Goal: Find specific page/section: Find specific page/section

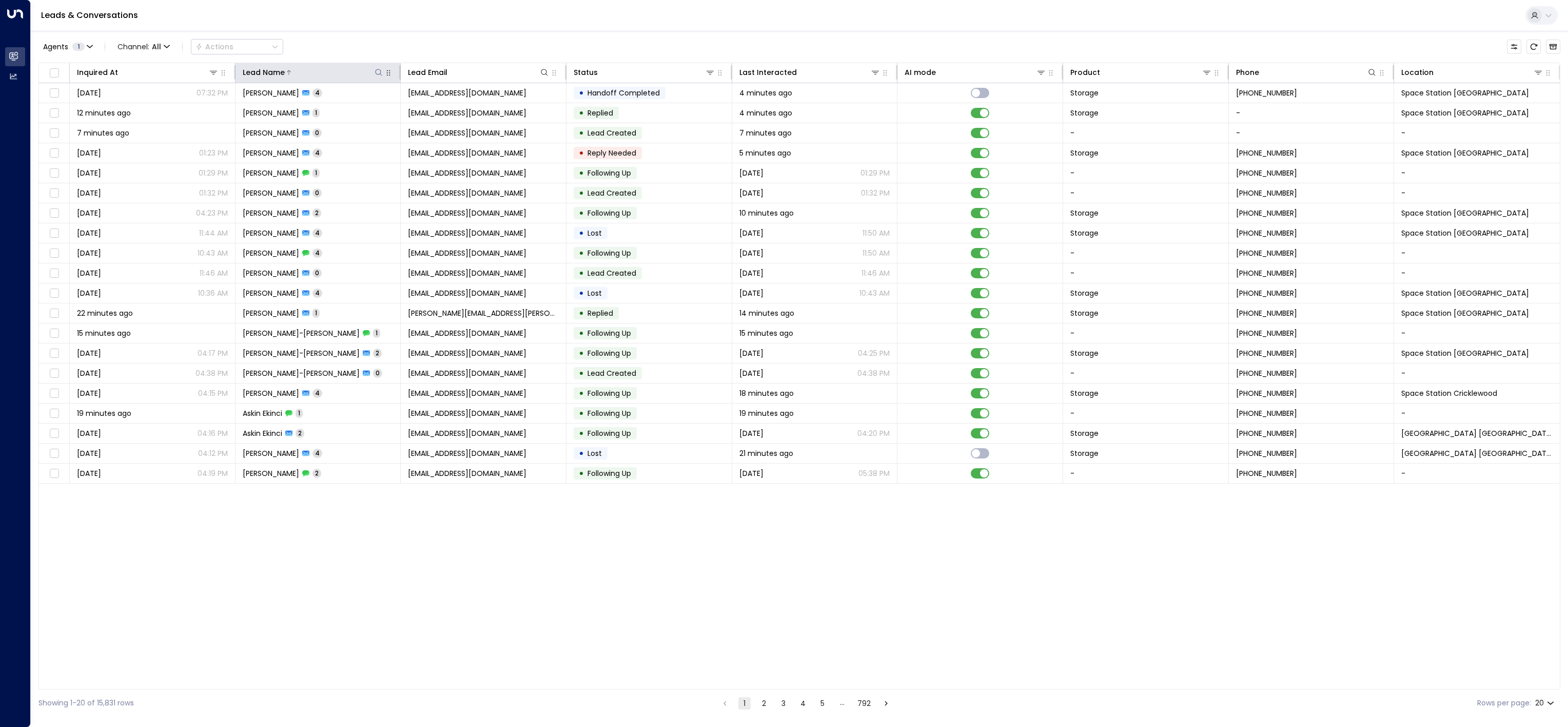
click at [380, 74] on icon at bounding box center [379, 73] width 9 height 9
click at [411, 108] on input "text" at bounding box center [379, 110] width 142 height 19
type input "**********"
click at [469, 6] on div "Leads & Conversations" at bounding box center [799, 15] width 1537 height 32
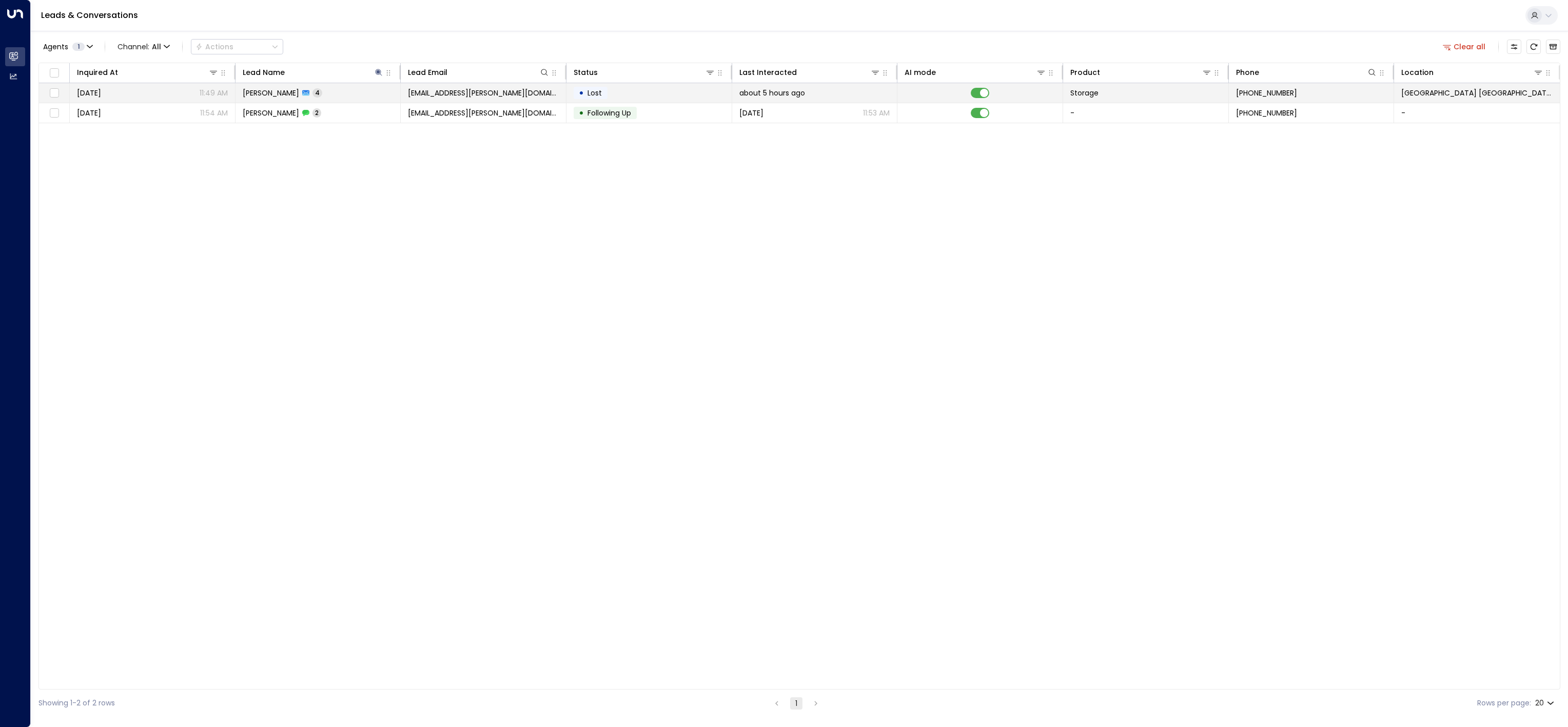
click at [990, 96] on td at bounding box center [980, 92] width 166 height 20
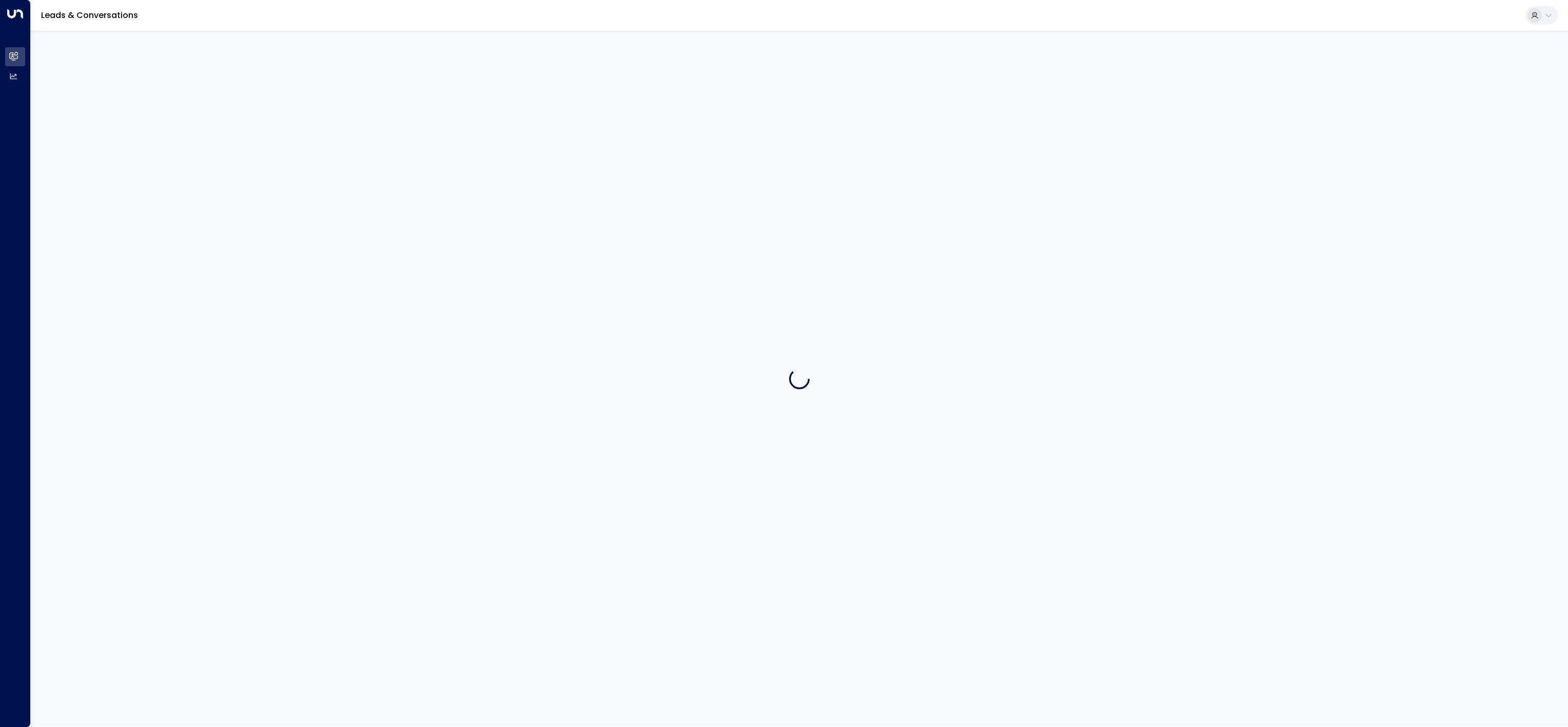
click at [983, 116] on div at bounding box center [799, 378] width 1537 height 695
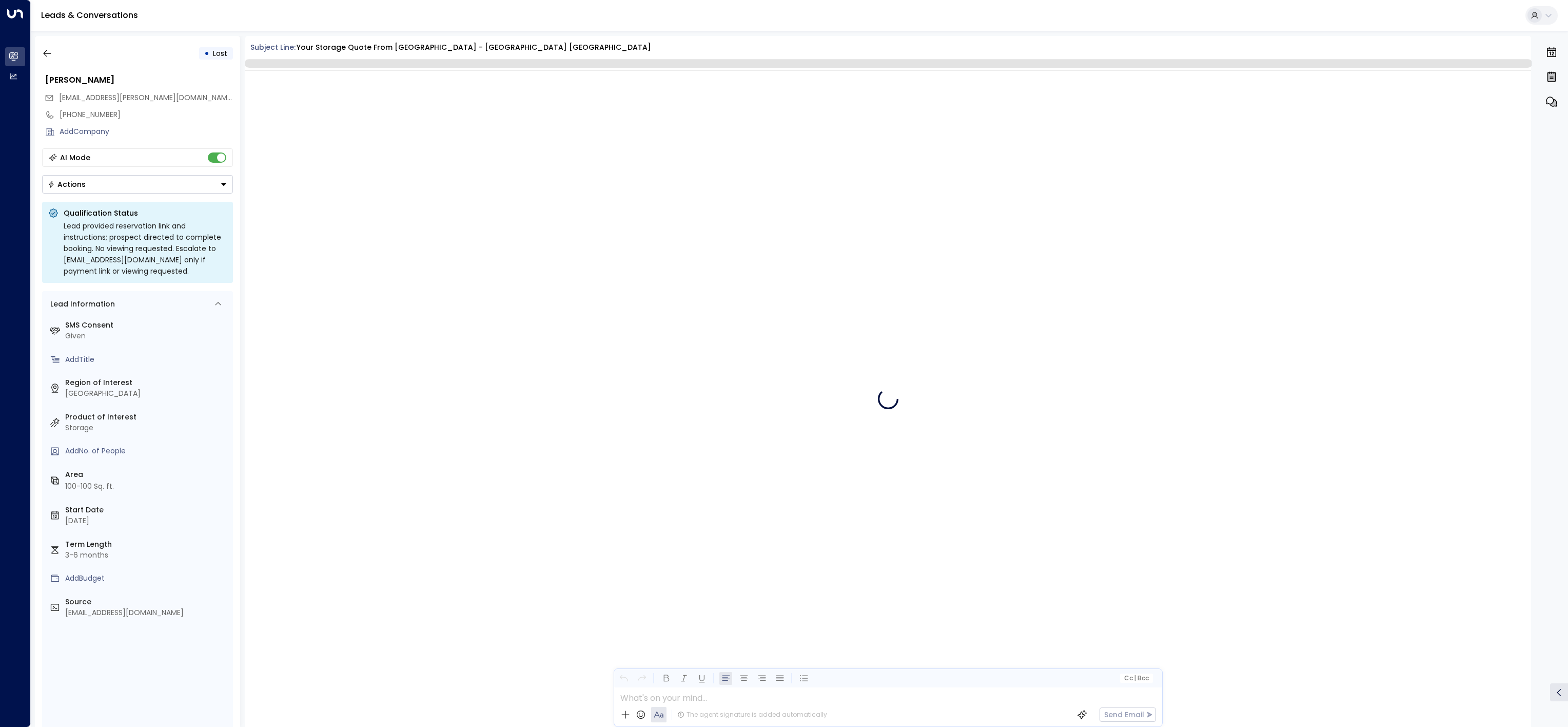
scroll to position [1495, 0]
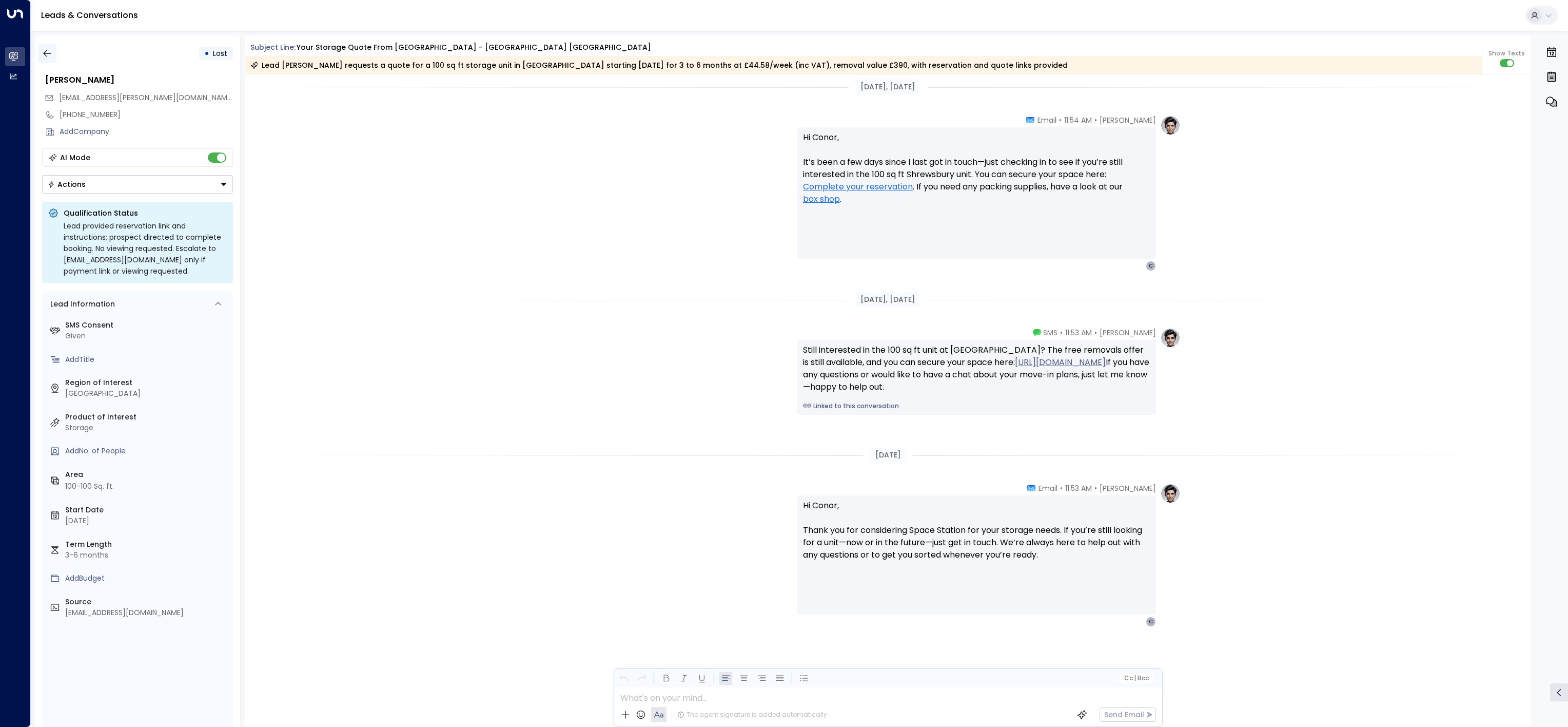
click at [50, 57] on icon "button" at bounding box center [47, 53] width 10 height 10
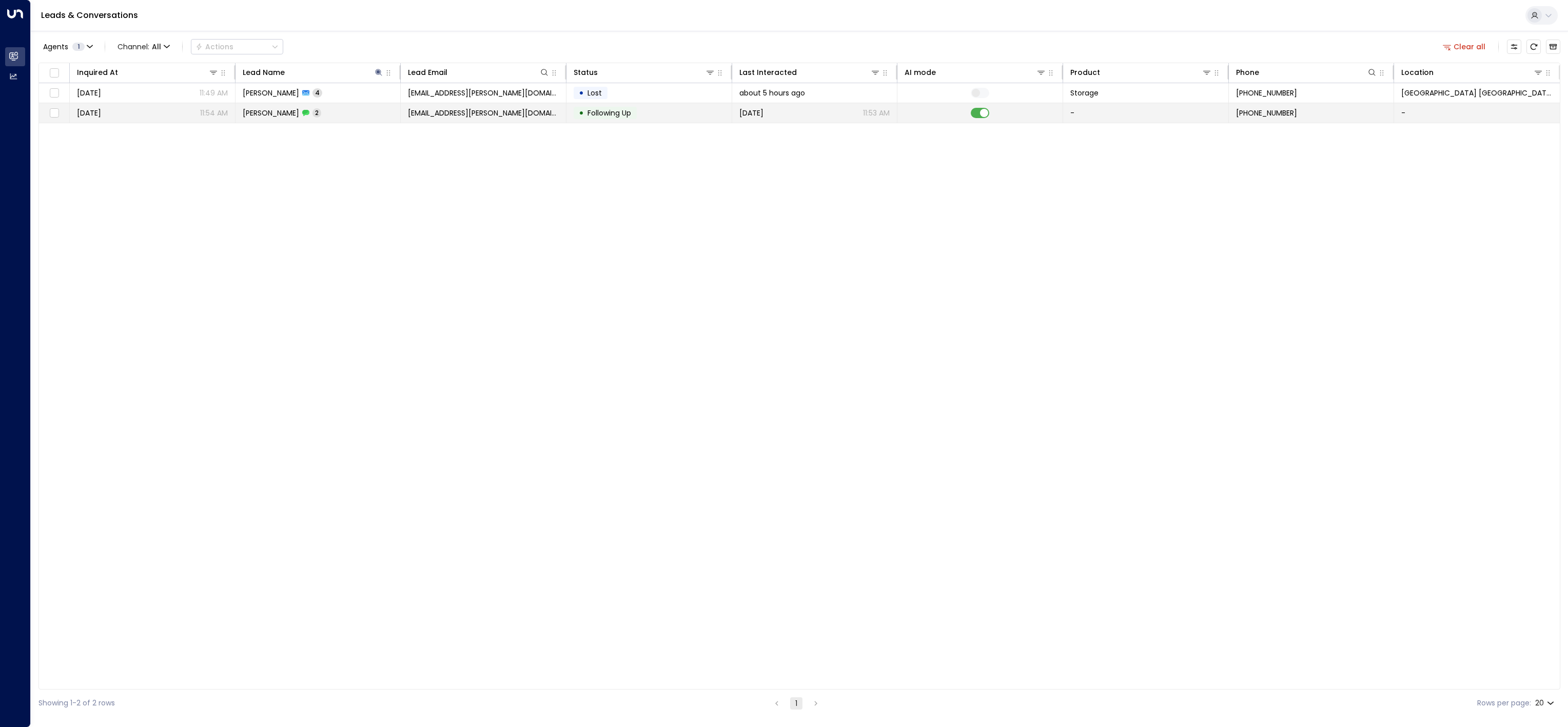
click at [974, 108] on td at bounding box center [980, 113] width 166 height 20
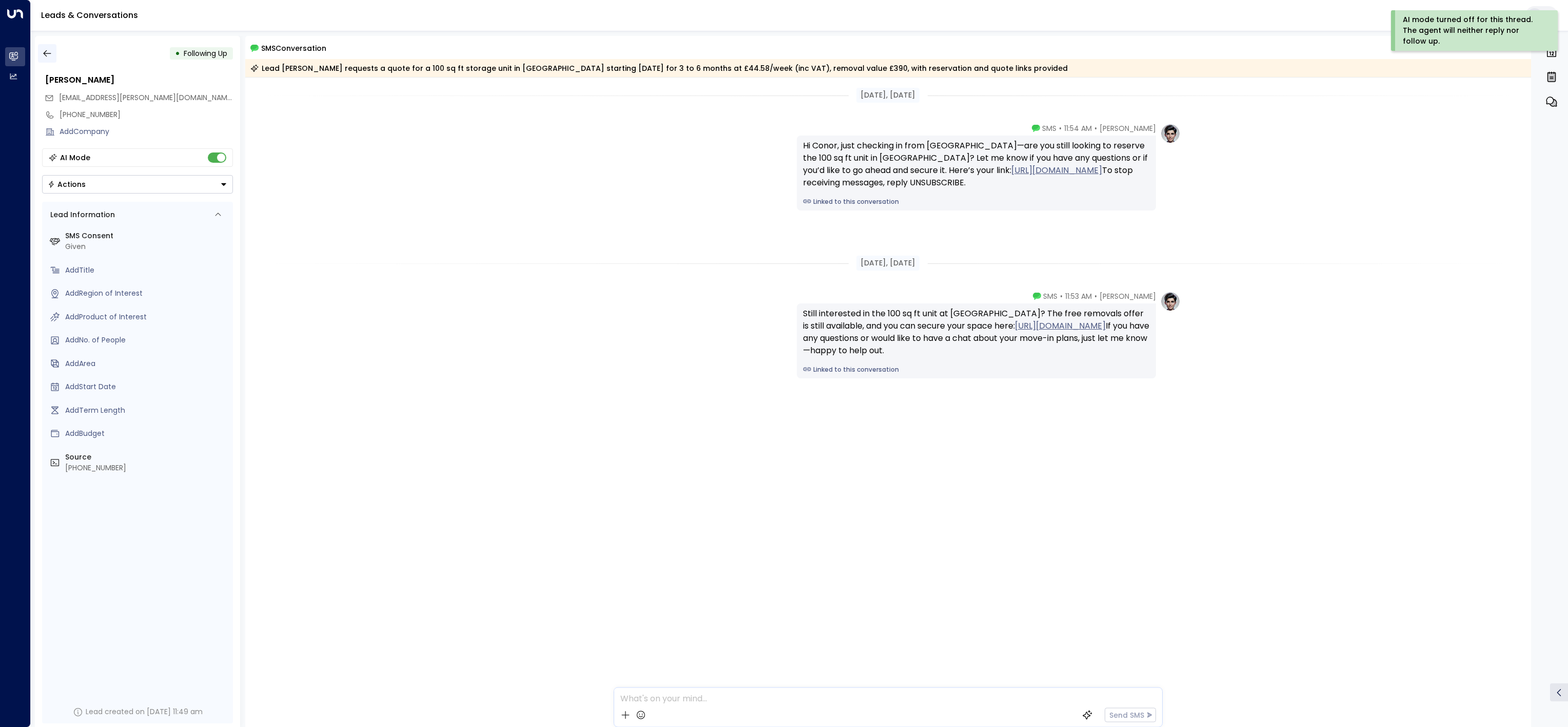
click at [44, 50] on icon "button" at bounding box center [47, 53] width 10 height 10
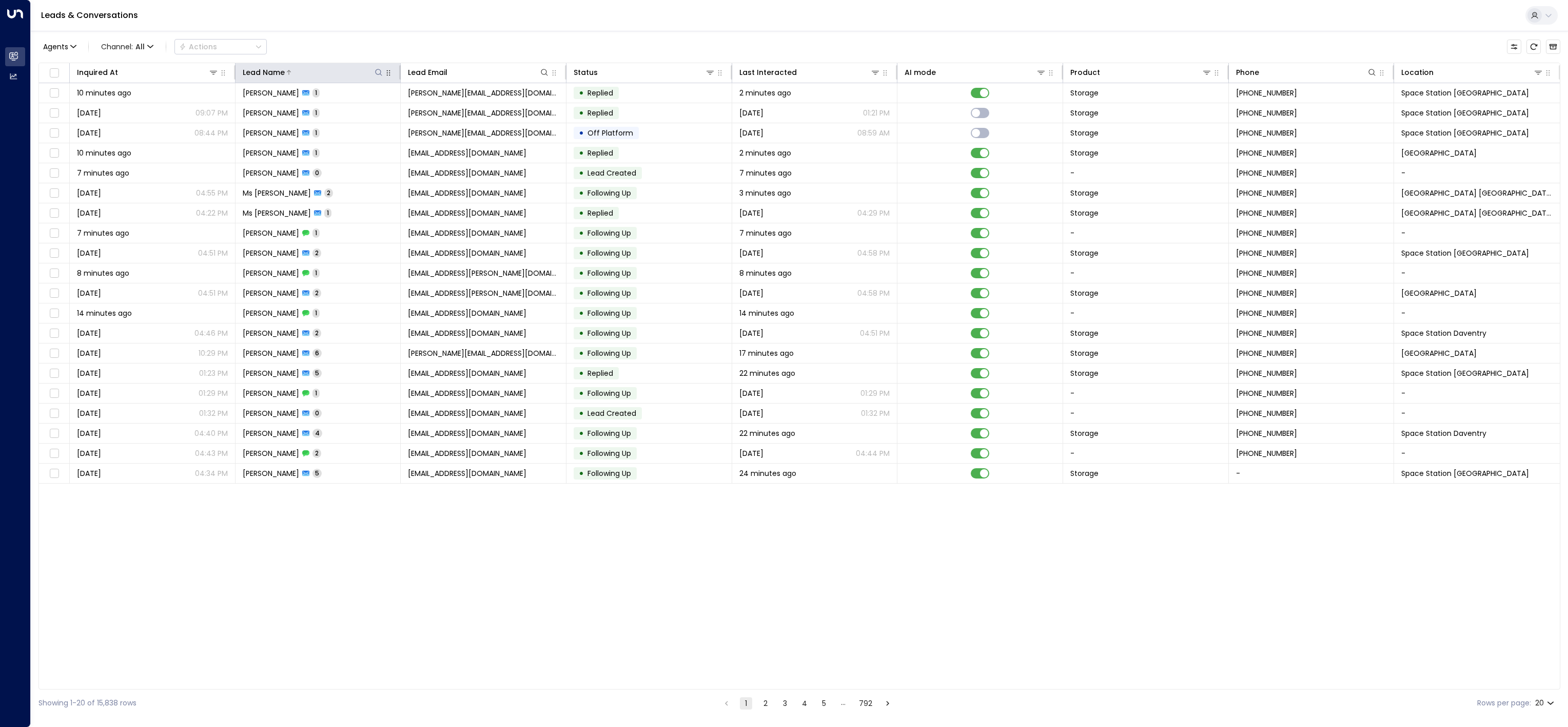
click at [377, 73] on icon at bounding box center [379, 73] width 9 height 9
type input "**********"
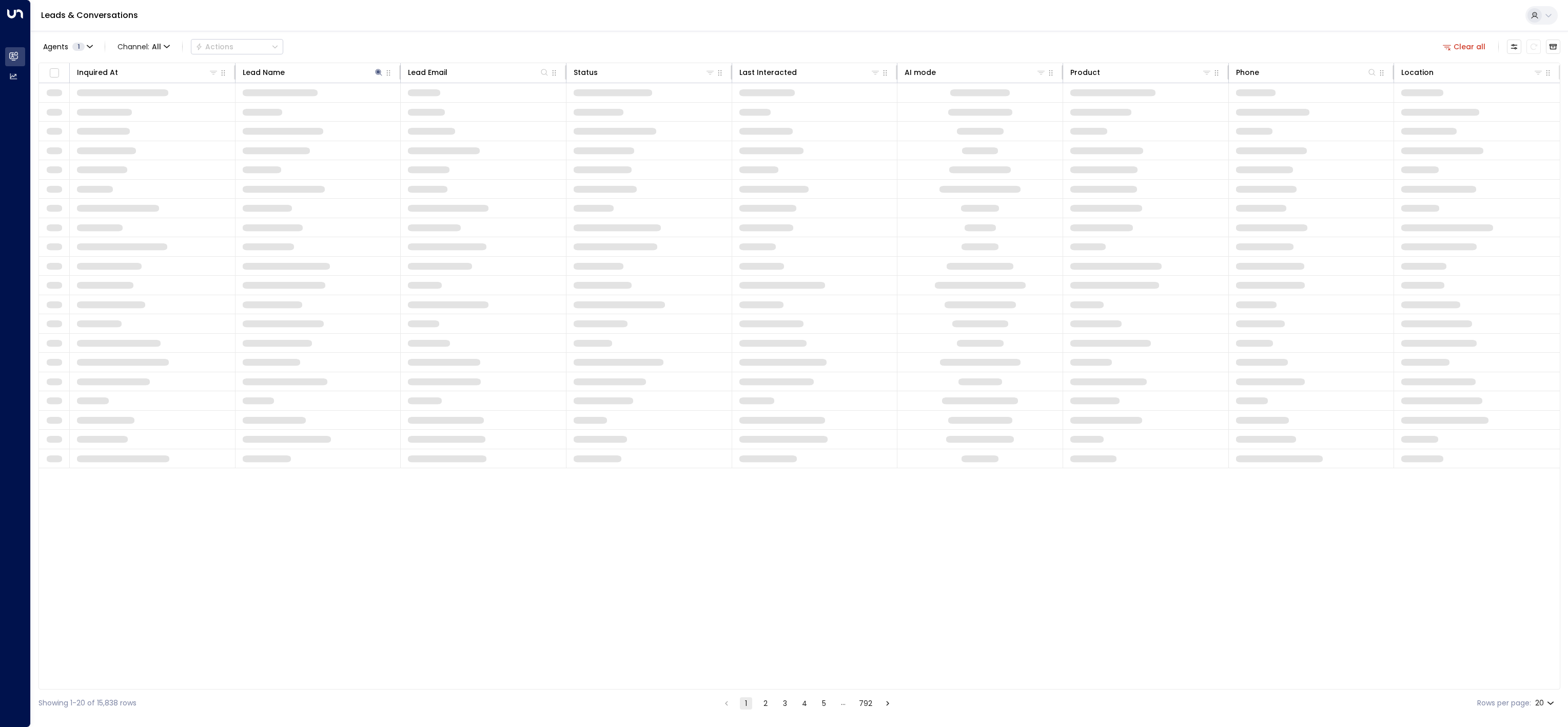
click at [402, 38] on div "Agents 1 Channel: All Actions Clear all" at bounding box center [799, 46] width 1522 height 21
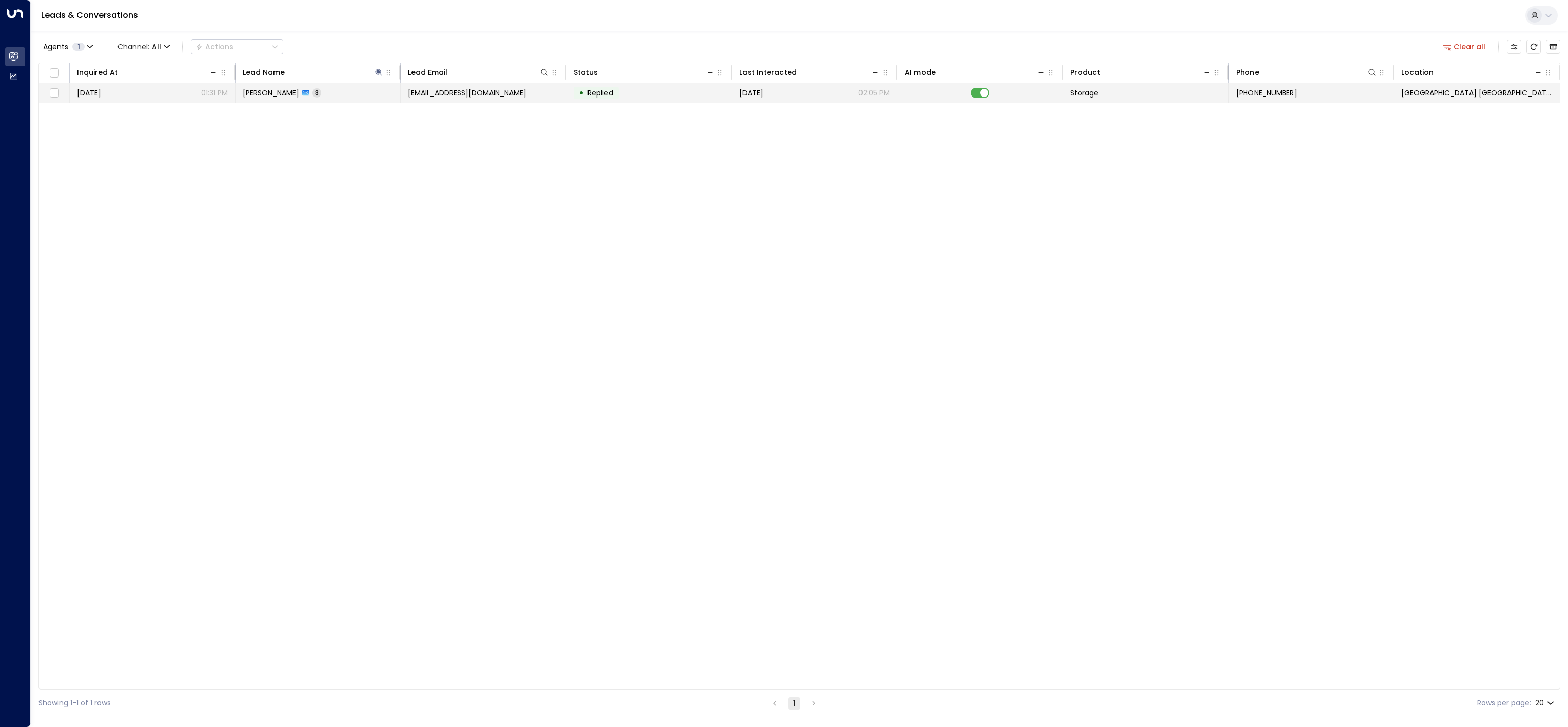
click at [341, 96] on td "Lisa Littleford 3" at bounding box center [319, 92] width 166 height 20
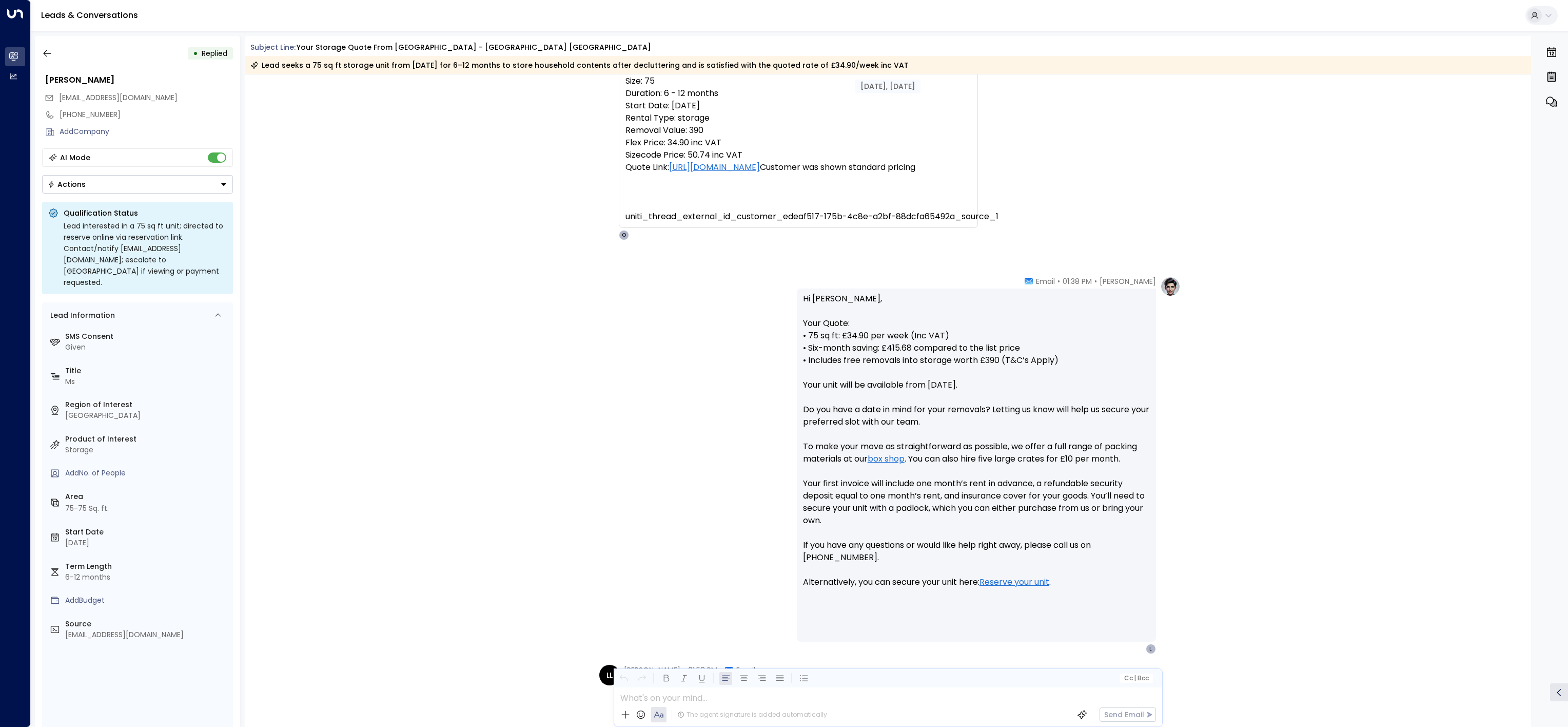
scroll to position [96, 0]
